Goal: Download file/media

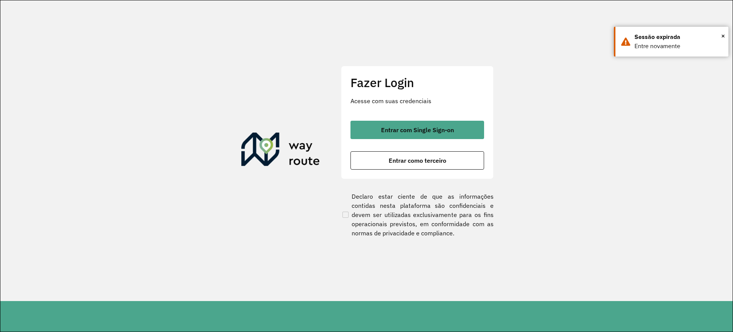
click at [703, 109] on section "Fazer Login Acesse com suas credenciais Entrar com Single Sign-on Entrar como t…" at bounding box center [366, 150] width 732 height 300
click at [462, 166] on button "Entrar como terceiro" at bounding box center [418, 160] width 134 height 18
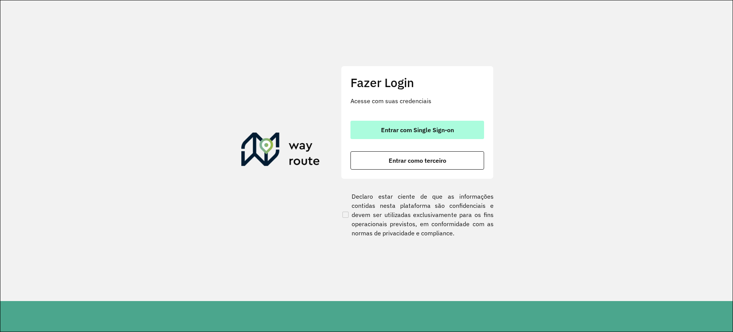
click at [373, 121] on button "Entrar com Single Sign-on" at bounding box center [418, 130] width 134 height 18
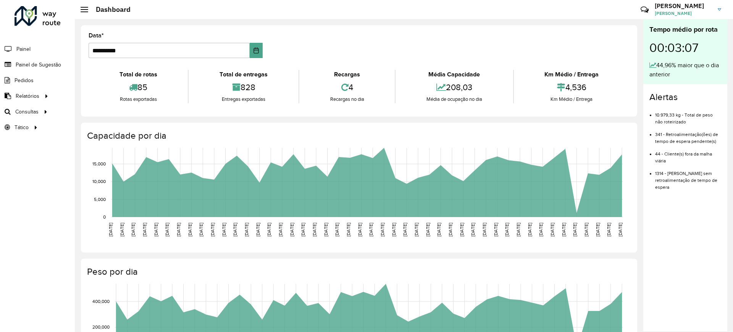
click at [692, 250] on div "Tempo médio por rota 00:03:07 44,96% maior que o dia anterior Alertas 10.979,33…" at bounding box center [685, 175] width 84 height 312
click at [6, 260] on div "Roteirizador AmbevTech Painel Painel de Sugestão Pedidos Relatórios Clientes Cl…" at bounding box center [37, 166] width 75 height 332
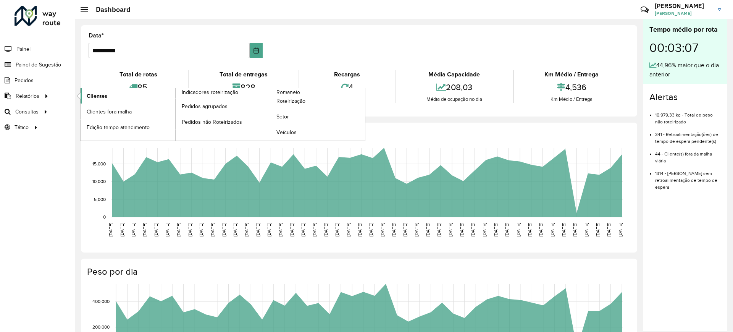
click at [126, 90] on link "Clientes" at bounding box center [128, 95] width 95 height 15
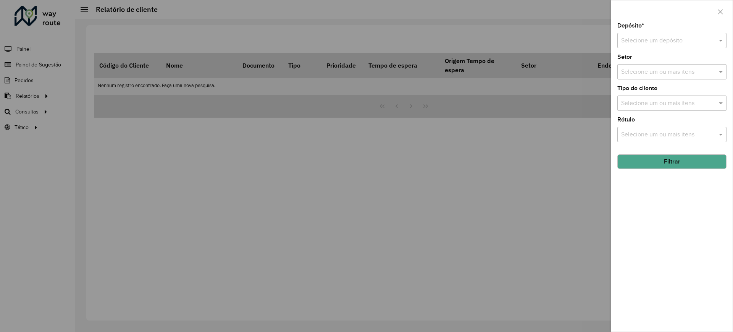
click at [666, 43] on input "text" at bounding box center [664, 40] width 86 height 9
click at [663, 60] on div "CDD Contagem" at bounding box center [672, 62] width 108 height 13
click at [664, 163] on button "Filtrar" at bounding box center [671, 161] width 109 height 15
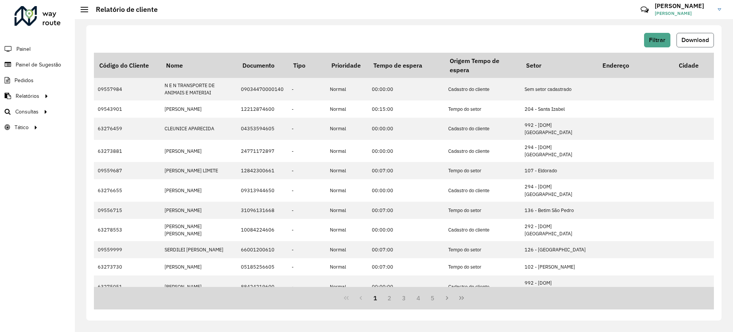
click at [706, 41] on span "Download" at bounding box center [695, 40] width 27 height 6
click at [682, 39] on span "Download" at bounding box center [695, 40] width 27 height 6
click at [688, 33] on button "Download" at bounding box center [695, 40] width 37 height 15
